Goal: Task Accomplishment & Management: Use online tool/utility

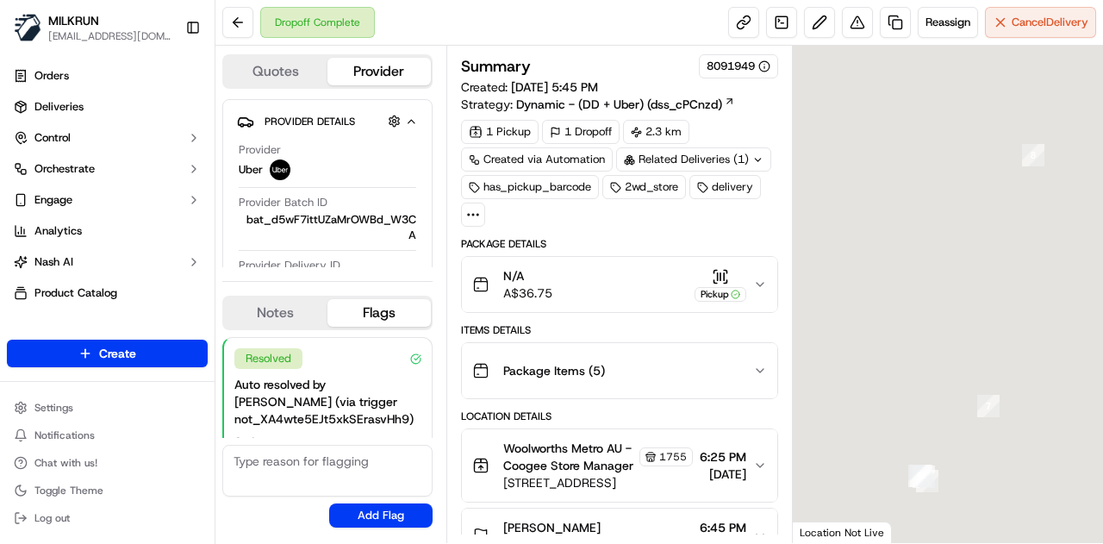
scroll to position [124, 0]
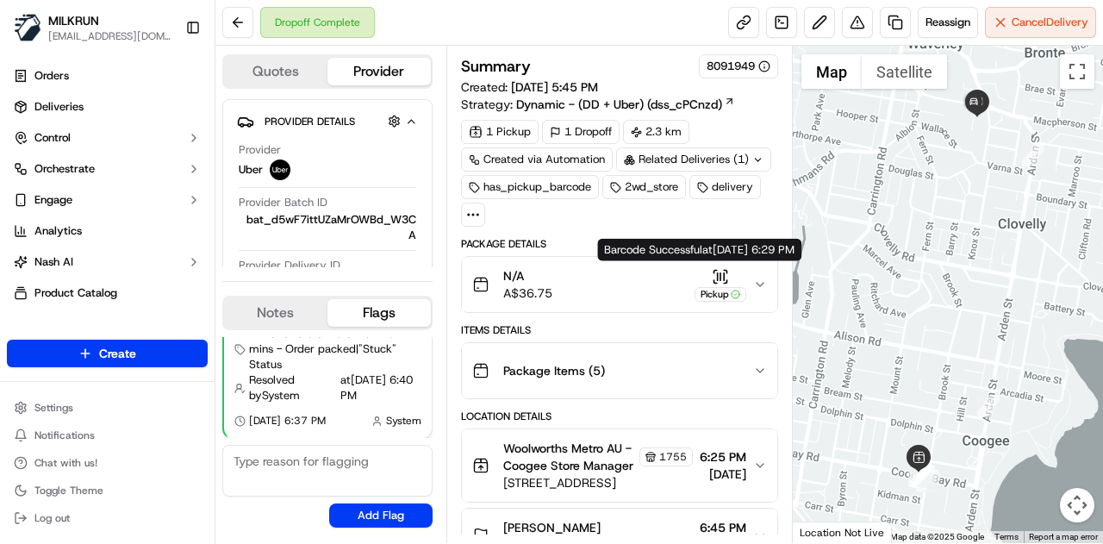
click at [729, 268] on icon "button" at bounding box center [720, 276] width 17 height 17
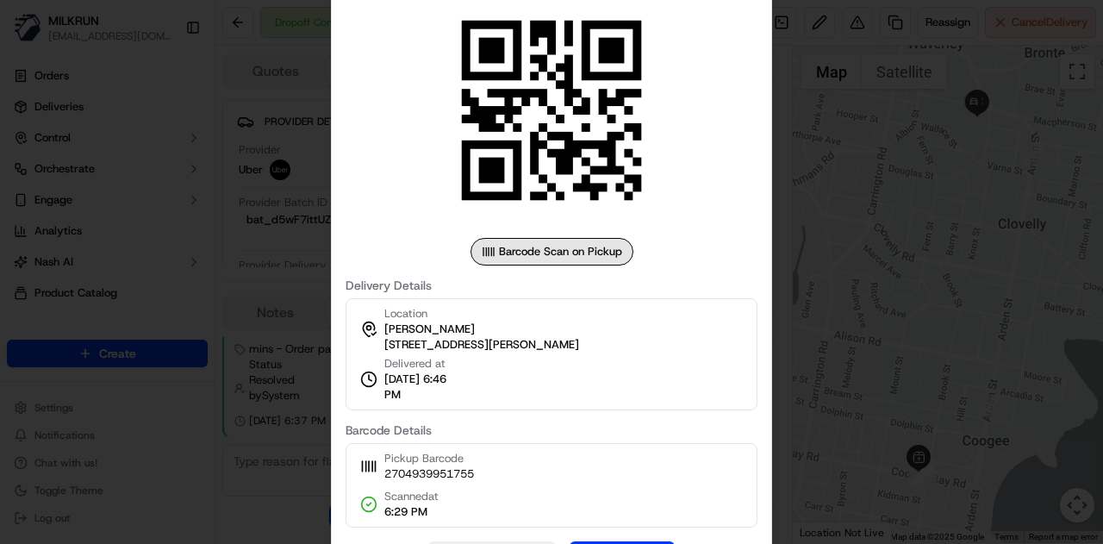
click at [571, 259] on div "Barcode Scan on Pickup" at bounding box center [552, 252] width 163 height 28
click at [178, 56] on div at bounding box center [551, 272] width 1103 height 544
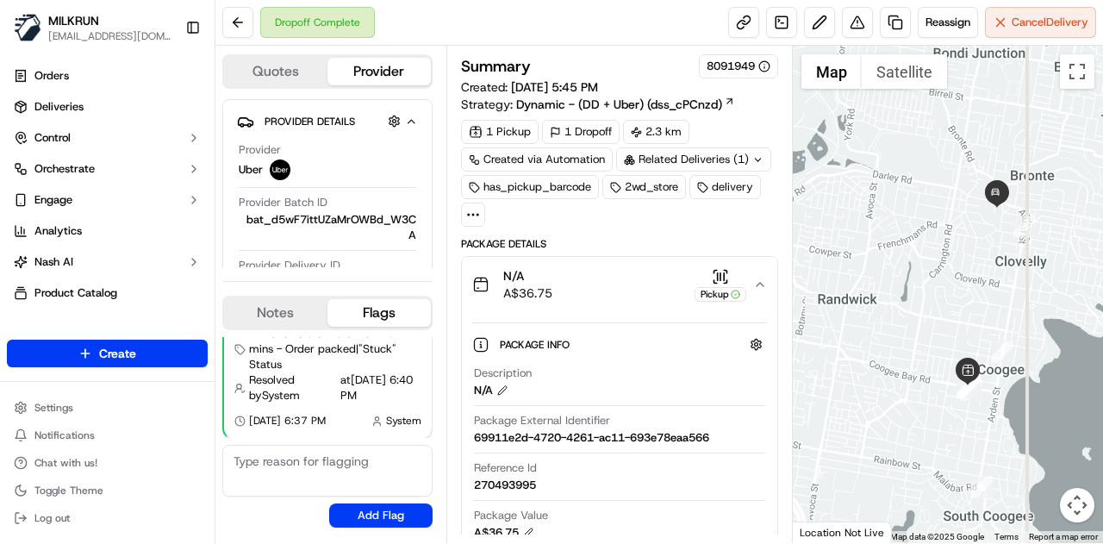
drag, startPoint x: 996, startPoint y: 229, endPoint x: 990, endPoint y: 260, distance: 31.6
click at [990, 260] on div at bounding box center [948, 294] width 311 height 497
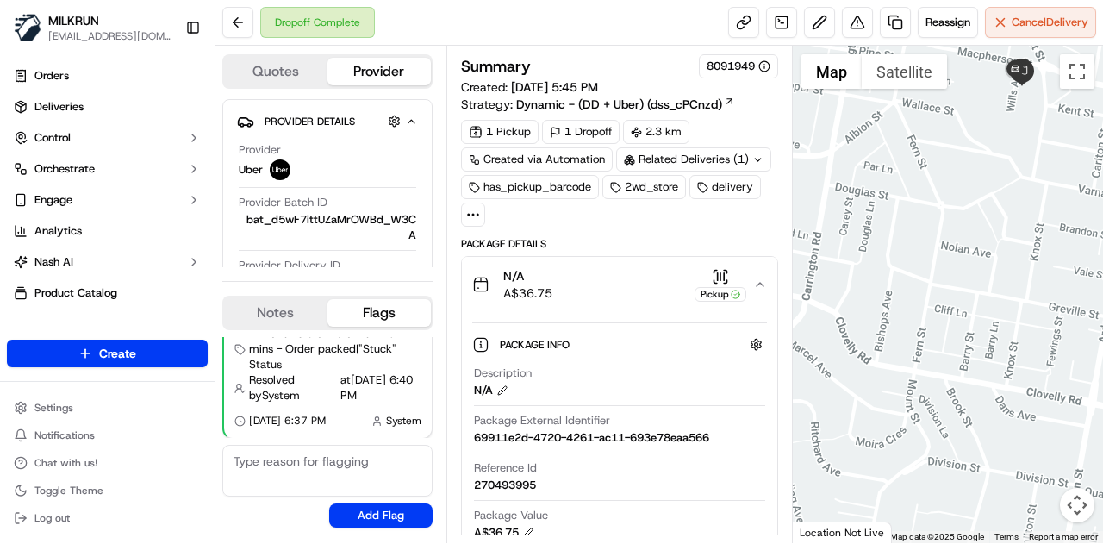
drag, startPoint x: 997, startPoint y: 185, endPoint x: 977, endPoint y: 255, distance: 72.6
click at [977, 255] on div at bounding box center [948, 294] width 311 height 497
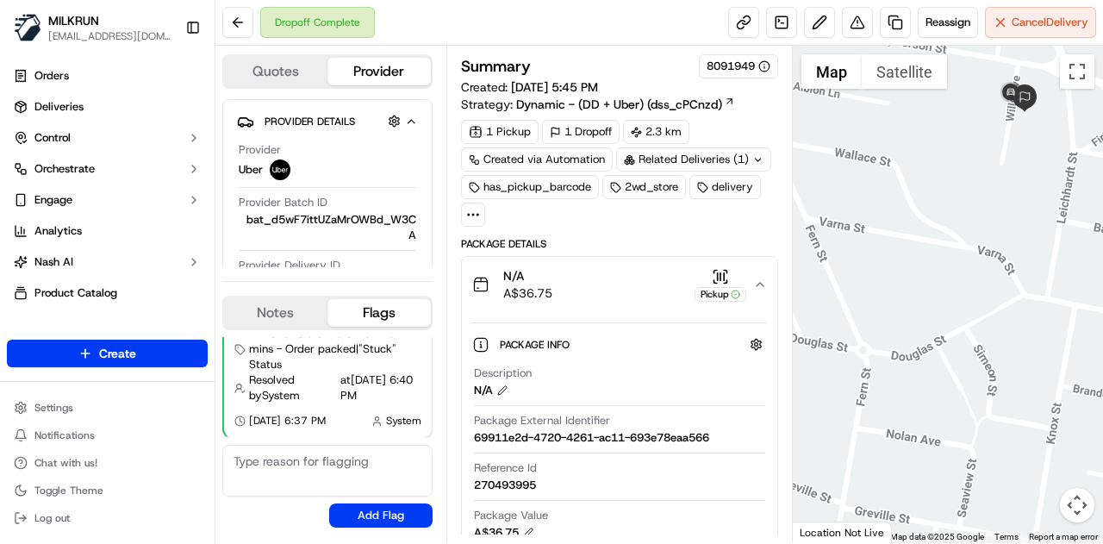
drag, startPoint x: 1024, startPoint y: 139, endPoint x: 994, endPoint y: 246, distance: 111.0
click at [994, 246] on div at bounding box center [948, 294] width 311 height 497
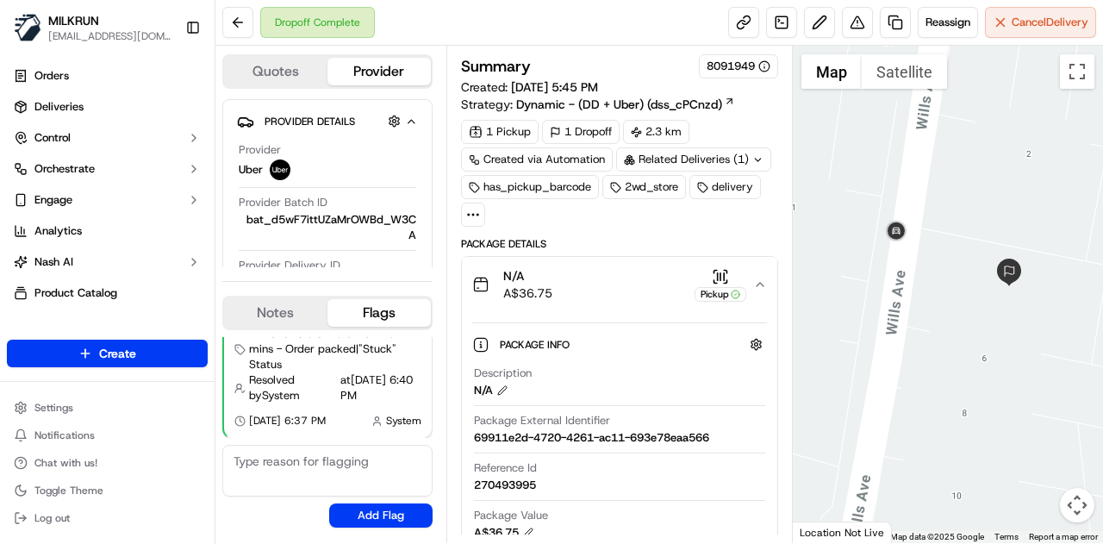
drag, startPoint x: 810, startPoint y: 187, endPoint x: 981, endPoint y: 195, distance: 170.8
click at [981, 195] on div at bounding box center [948, 294] width 311 height 497
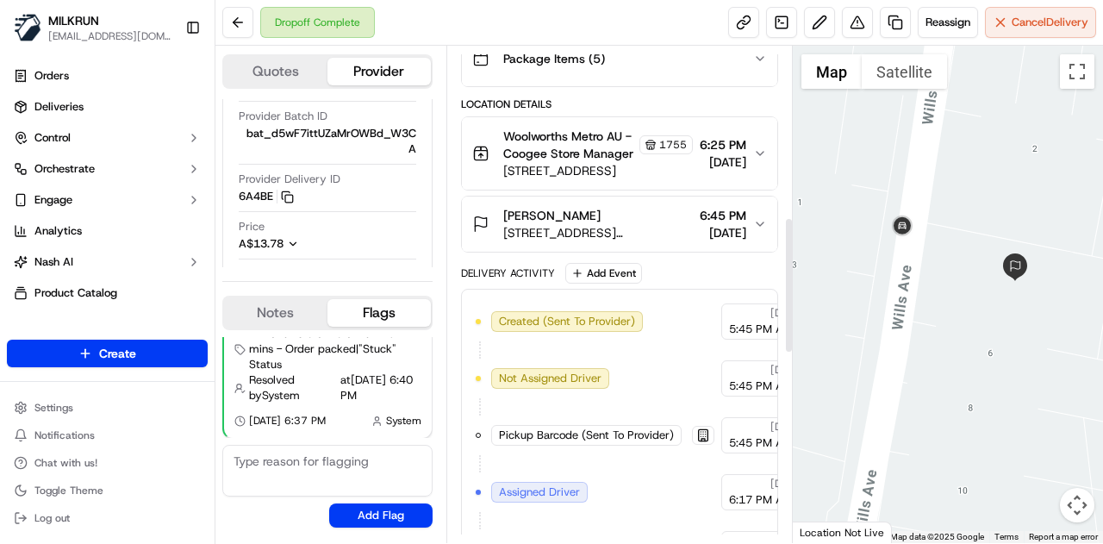
scroll to position [776, 0]
